Goal: Book appointment/travel/reservation: Book appointment/travel/reservation

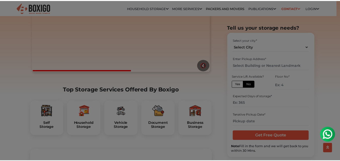
scroll to position [101, 0]
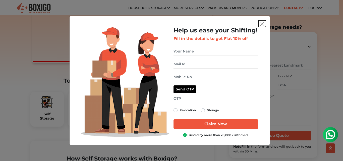
click at [261, 23] on img "get free quote dialog" at bounding box center [262, 24] width 5 height 5
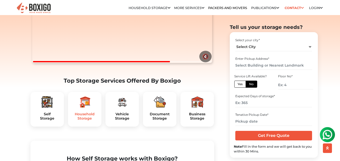
click at [84, 121] on h5 "Household Storage" at bounding box center [84, 116] width 25 height 9
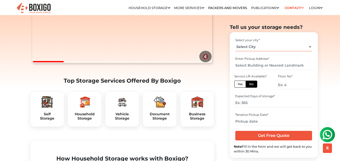
click at [282, 47] on select "Select City [GEOGRAPHIC_DATA] [GEOGRAPHIC_DATA] [GEOGRAPHIC_DATA] [GEOGRAPHIC_D…" at bounding box center [273, 46] width 77 height 9
select select "[GEOGRAPHIC_DATA]"
click at [235, 42] on select "Select City [GEOGRAPHIC_DATA] [GEOGRAPHIC_DATA] [GEOGRAPHIC_DATA] [GEOGRAPHIC_D…" at bounding box center [273, 46] width 77 height 9
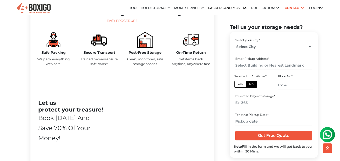
scroll to position [251, 0]
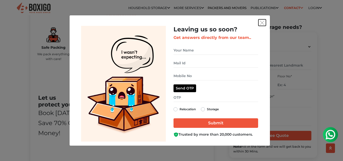
click at [263, 23] on img "get free quote dialog" at bounding box center [262, 23] width 5 height 5
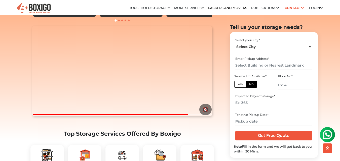
scroll to position [50, 0]
